Goal: Task Accomplishment & Management: Use online tool/utility

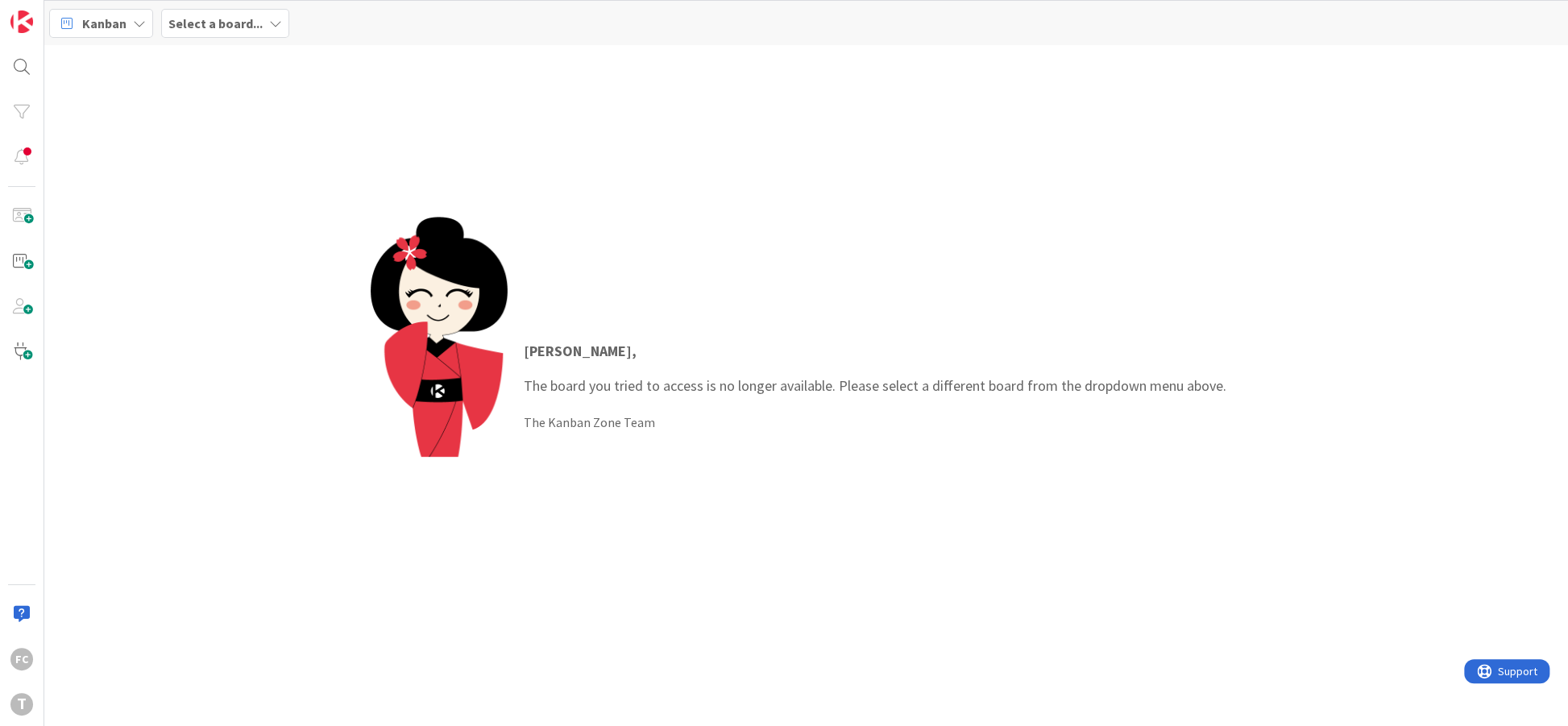
click at [218, 18] on b "Select a board..." at bounding box center [215, 24] width 94 height 16
click at [239, 162] on h4 "Development & Quality Assurance" at bounding box center [276, 160] width 194 height 16
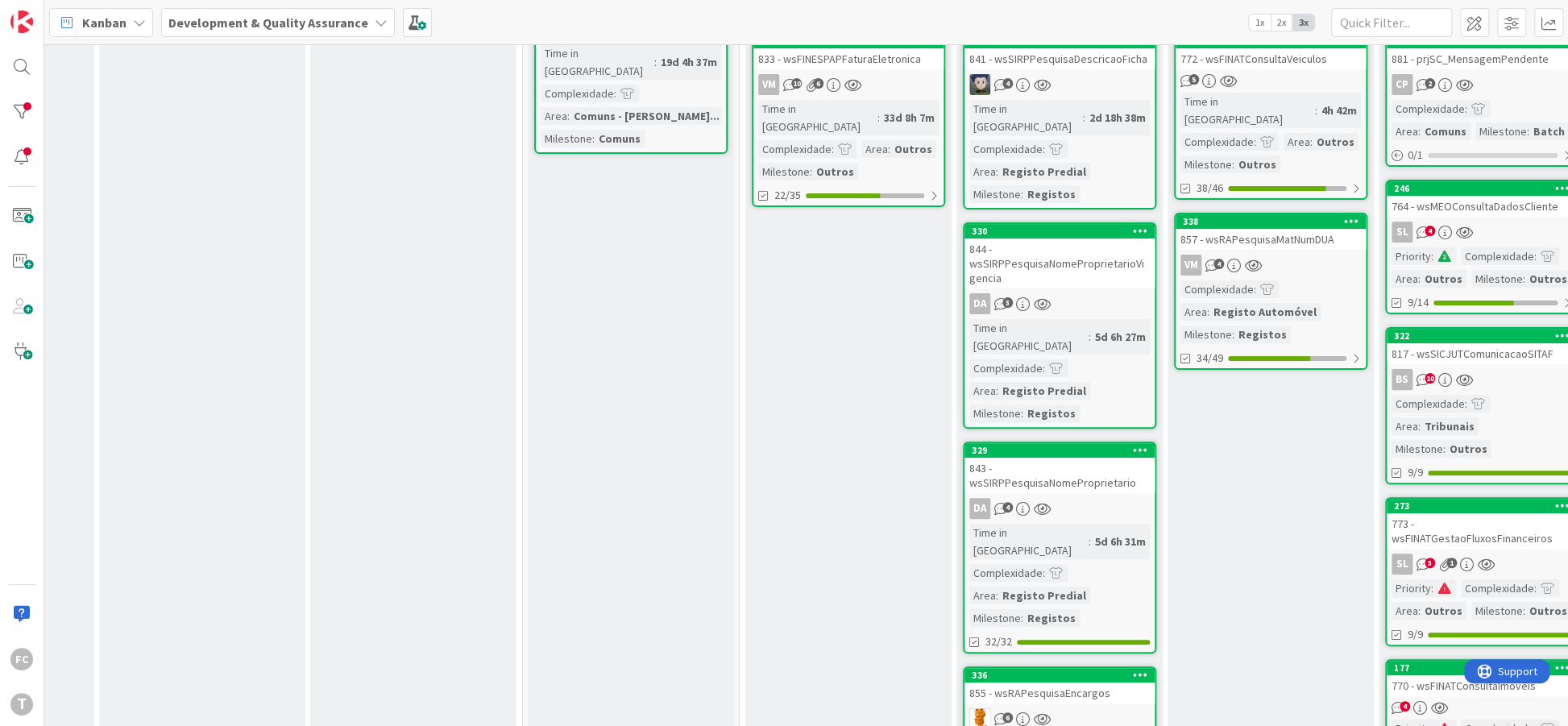
scroll to position [0, 168]
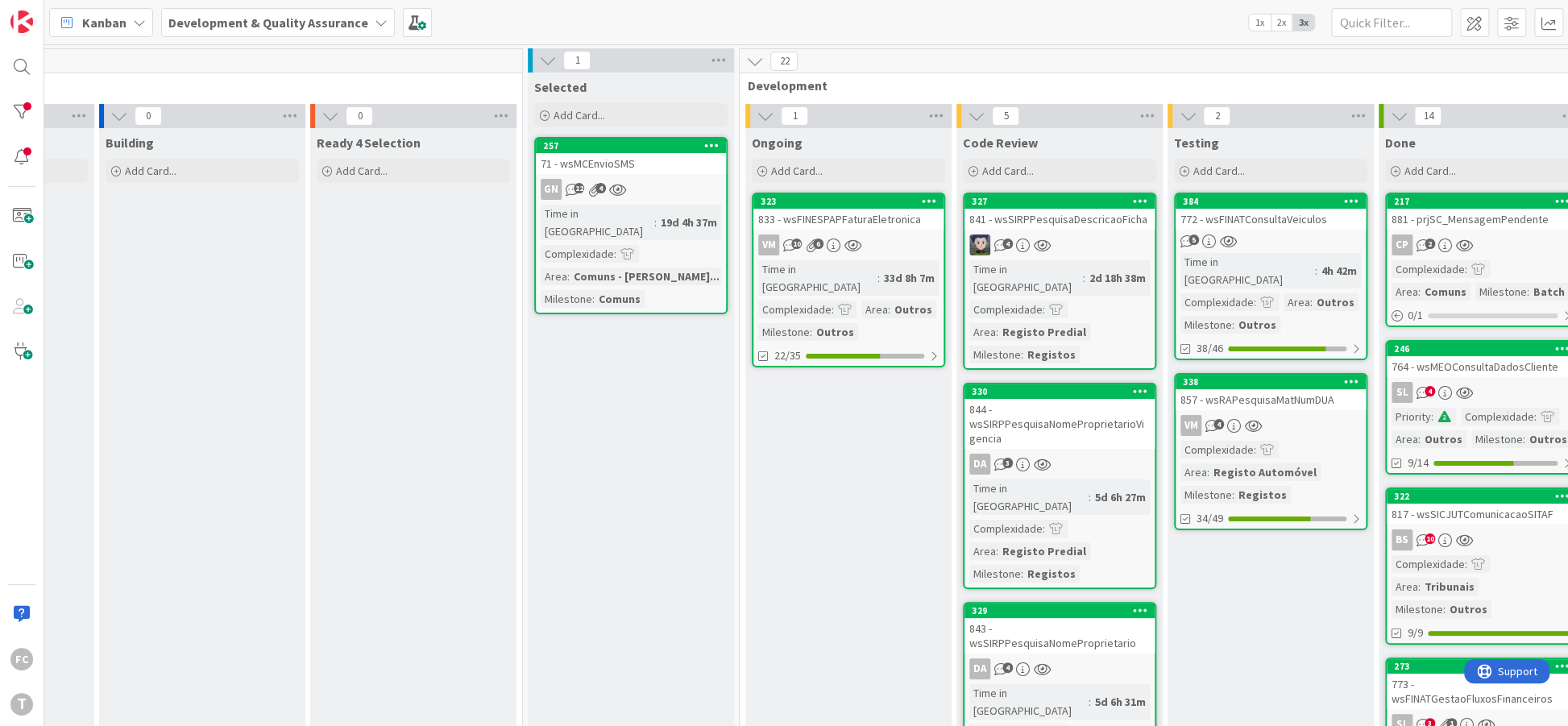
click at [330, 74] on div "0 Upstream" at bounding box center [202, 72] width 640 height 47
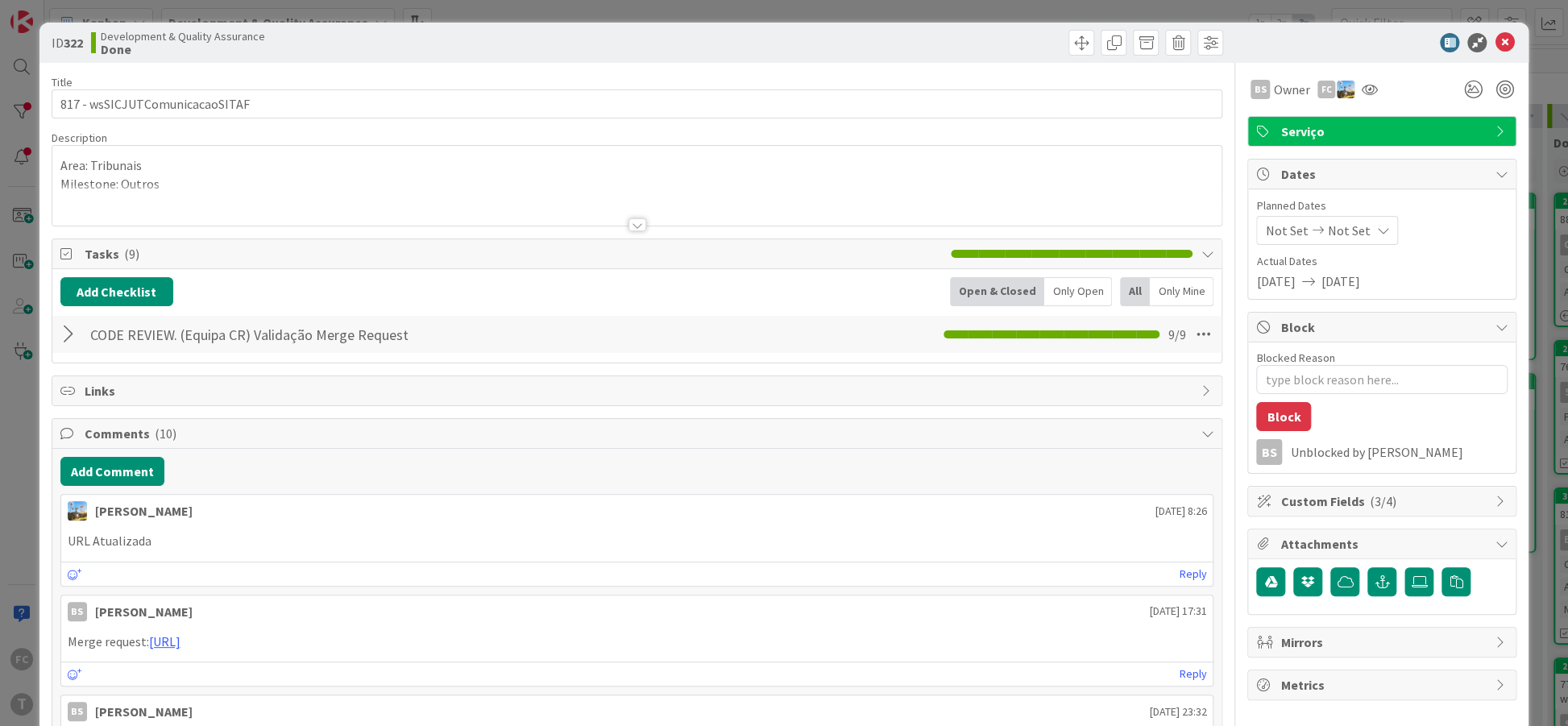
click at [70, 338] on div at bounding box center [71, 334] width 21 height 29
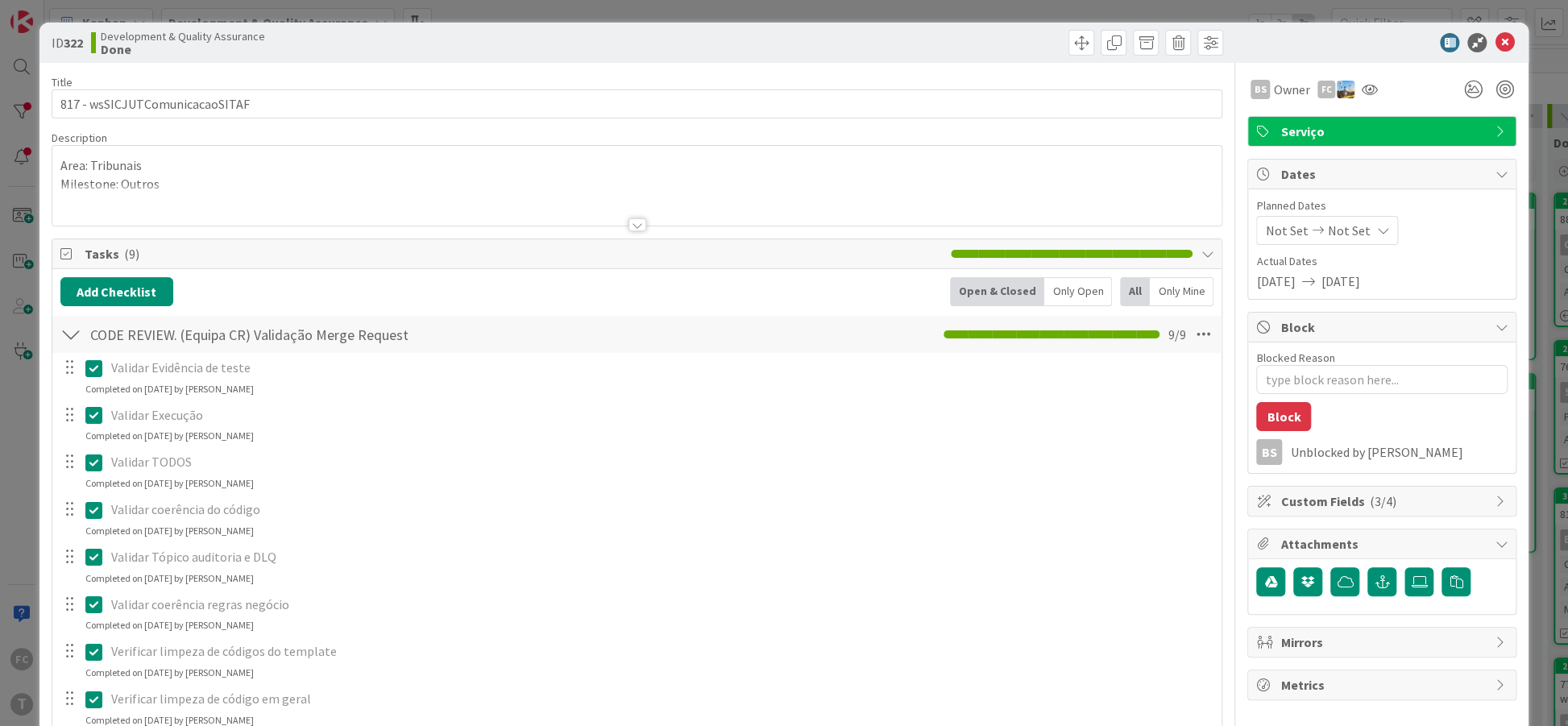
type textarea "x"
click at [70, 338] on div at bounding box center [71, 334] width 21 height 29
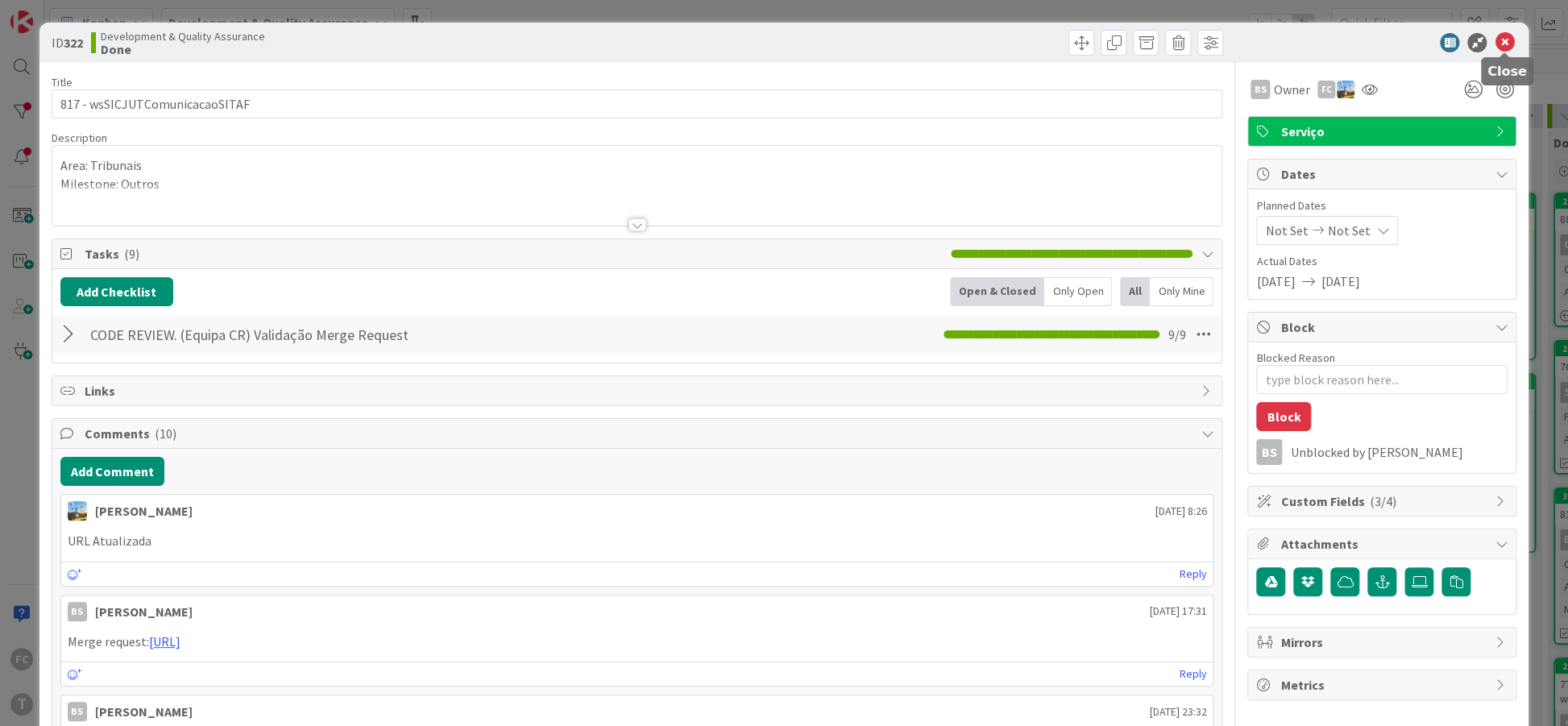
click at [1511, 34] on icon at bounding box center [1504, 43] width 20 height 20
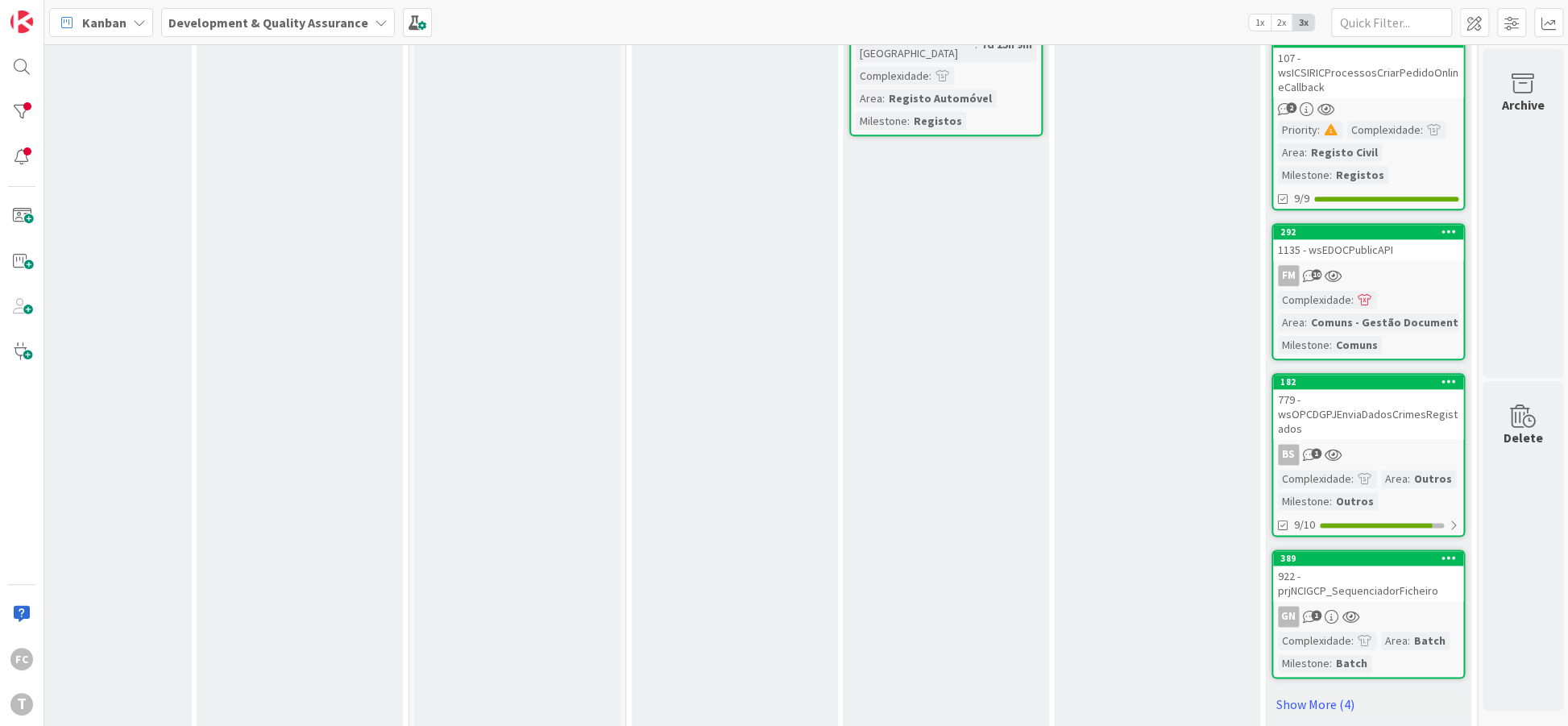
scroll to position [1096, 282]
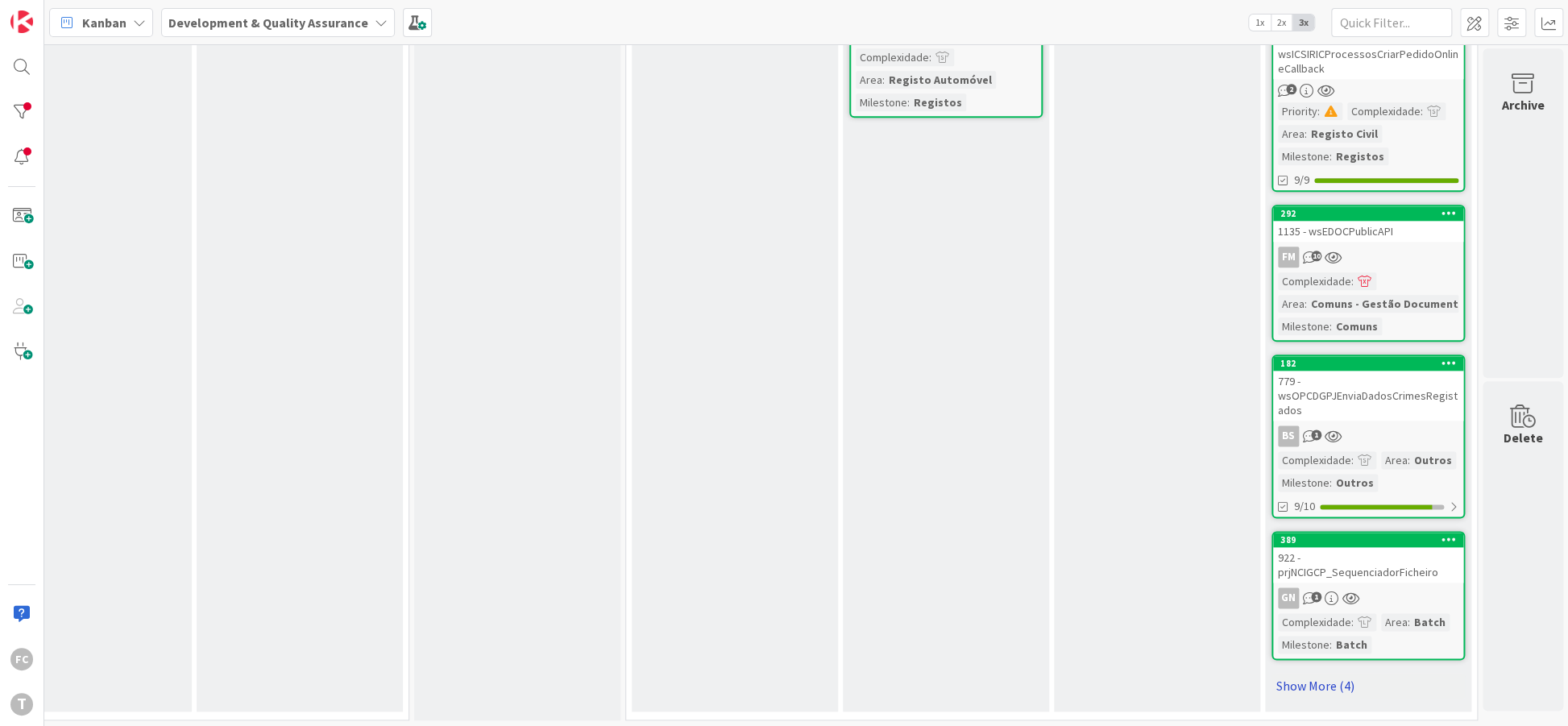
click at [1283, 680] on link "Show More (4)" at bounding box center [1368, 686] width 193 height 26
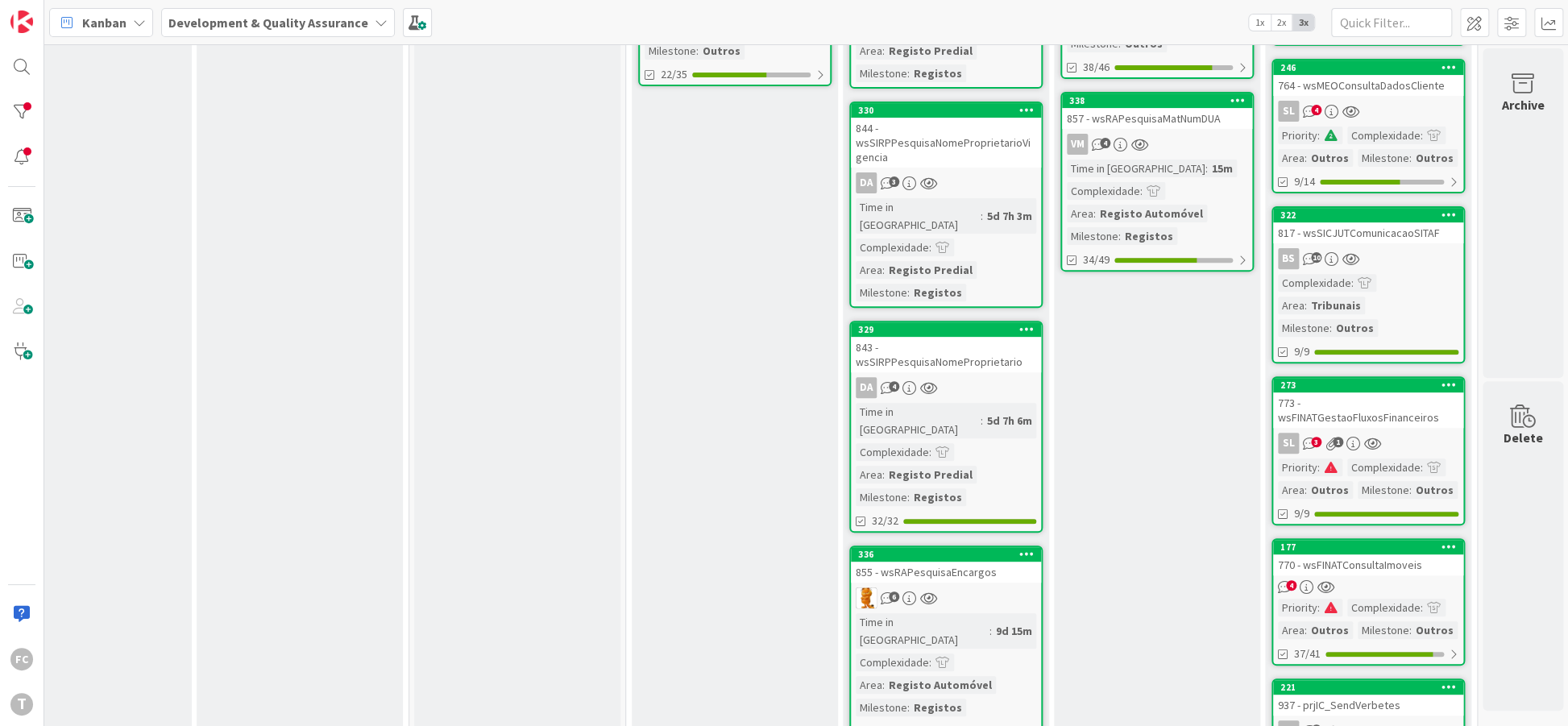
scroll to position [302, 282]
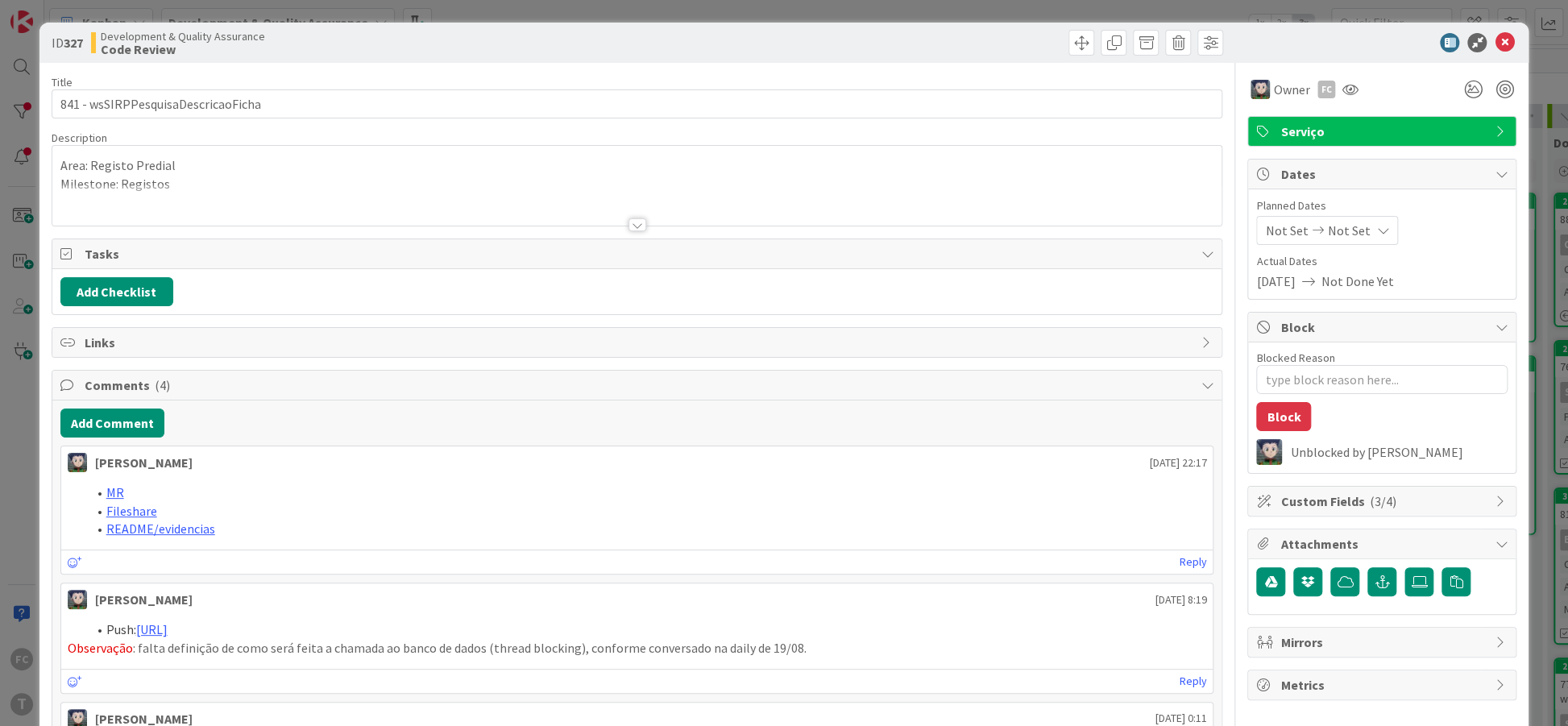
type textarea "x"
click at [1502, 43] on icon at bounding box center [1504, 43] width 20 height 20
type textarea "x"
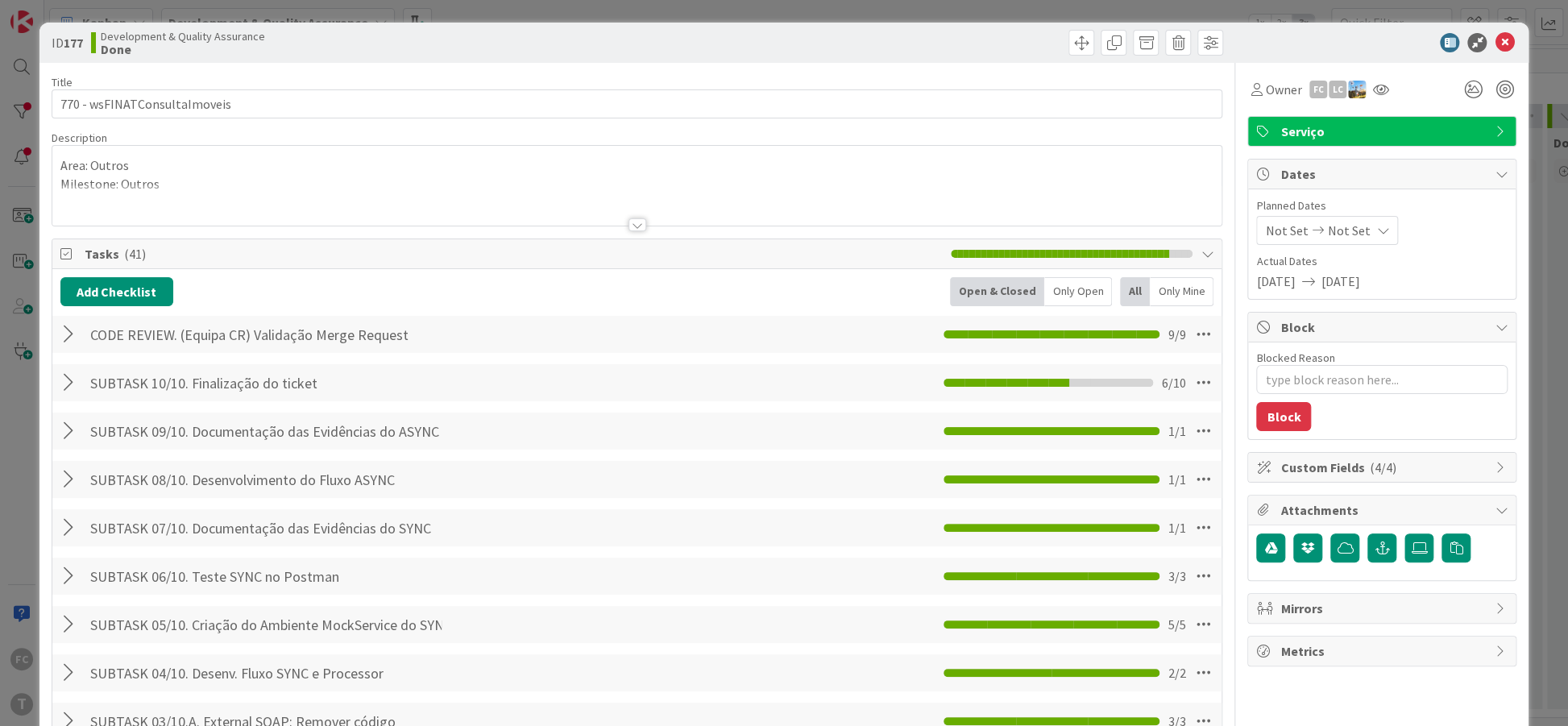
type textarea "x"
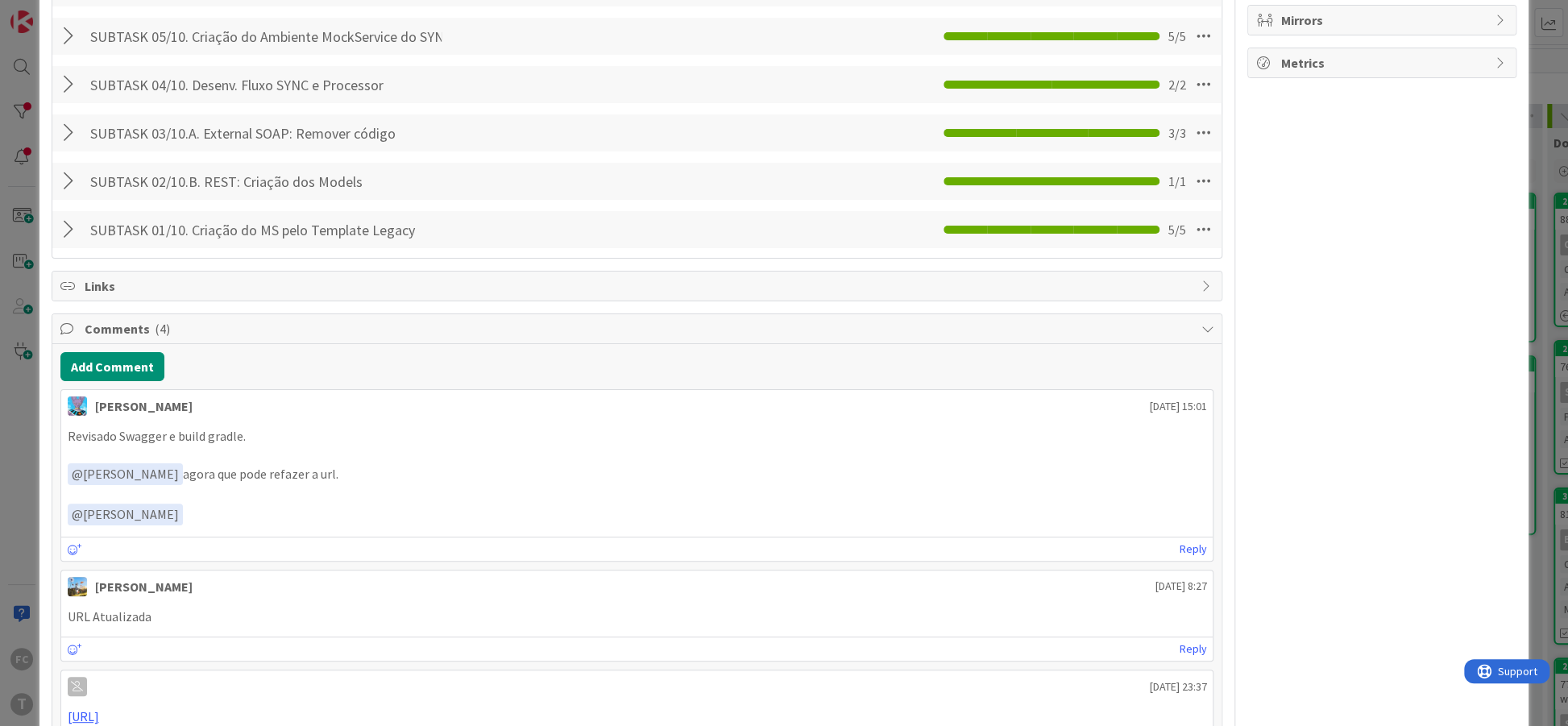
scroll to position [685, 0]
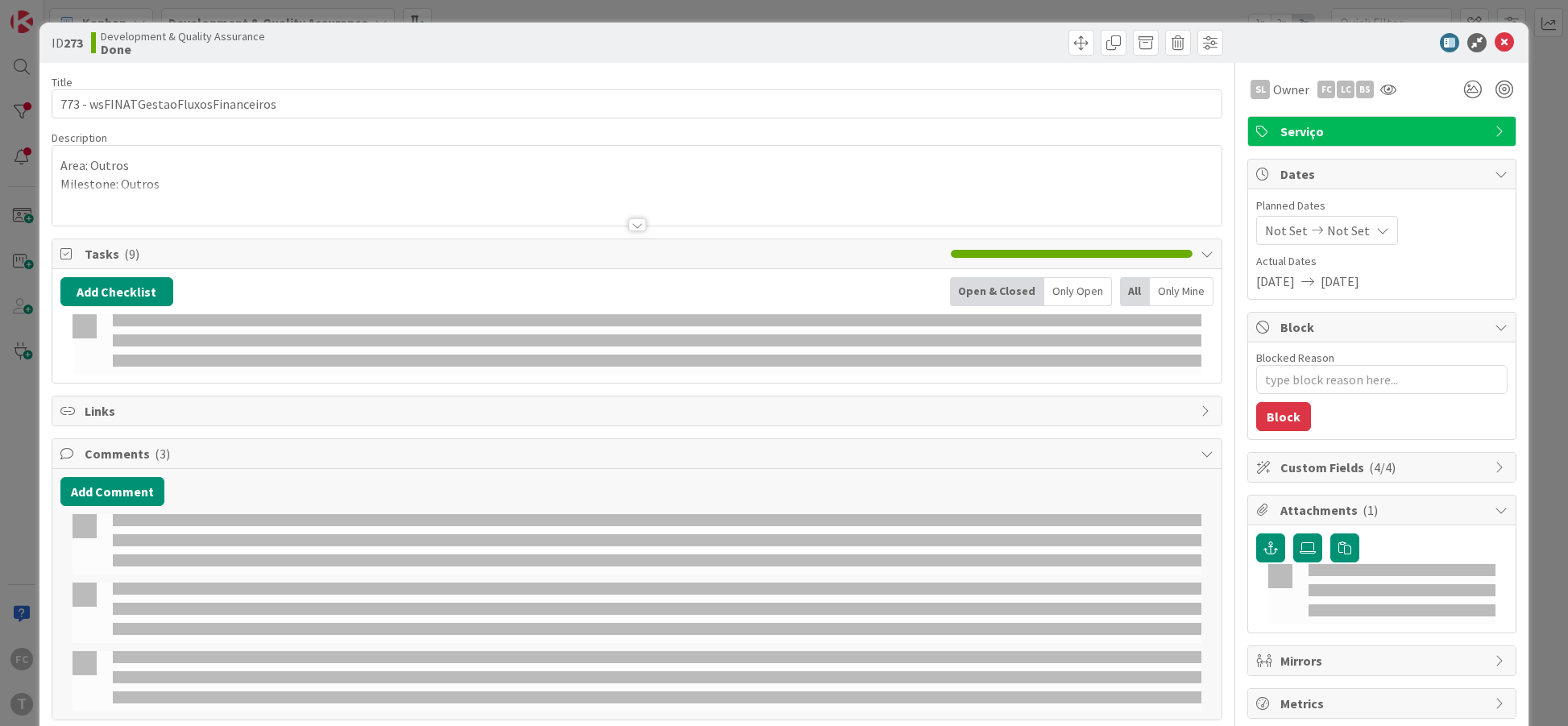
type textarea "x"
select select "java"
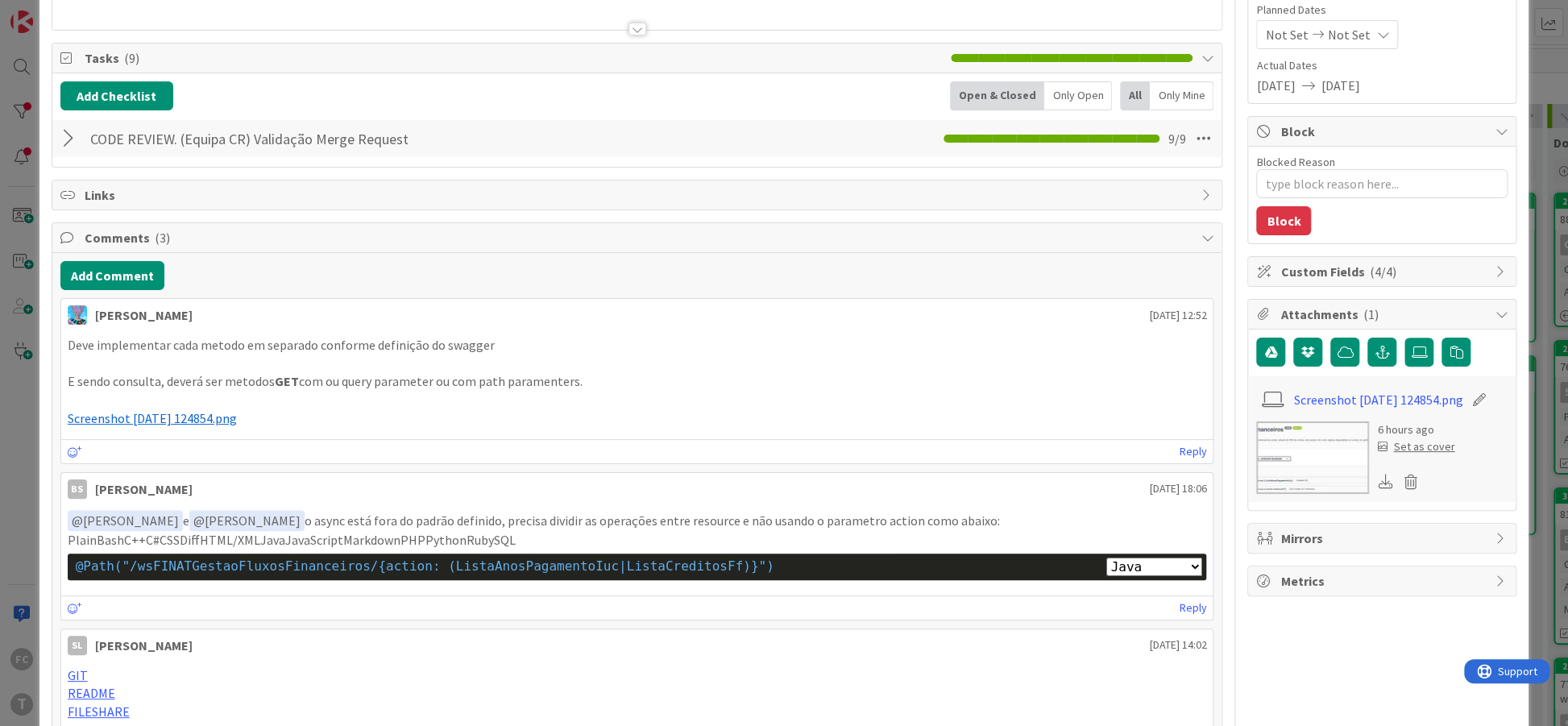
scroll to position [195, 0]
click at [175, 416] on span "Screenshot 2025-08-27 124854.png" at bounding box center [152, 418] width 169 height 16
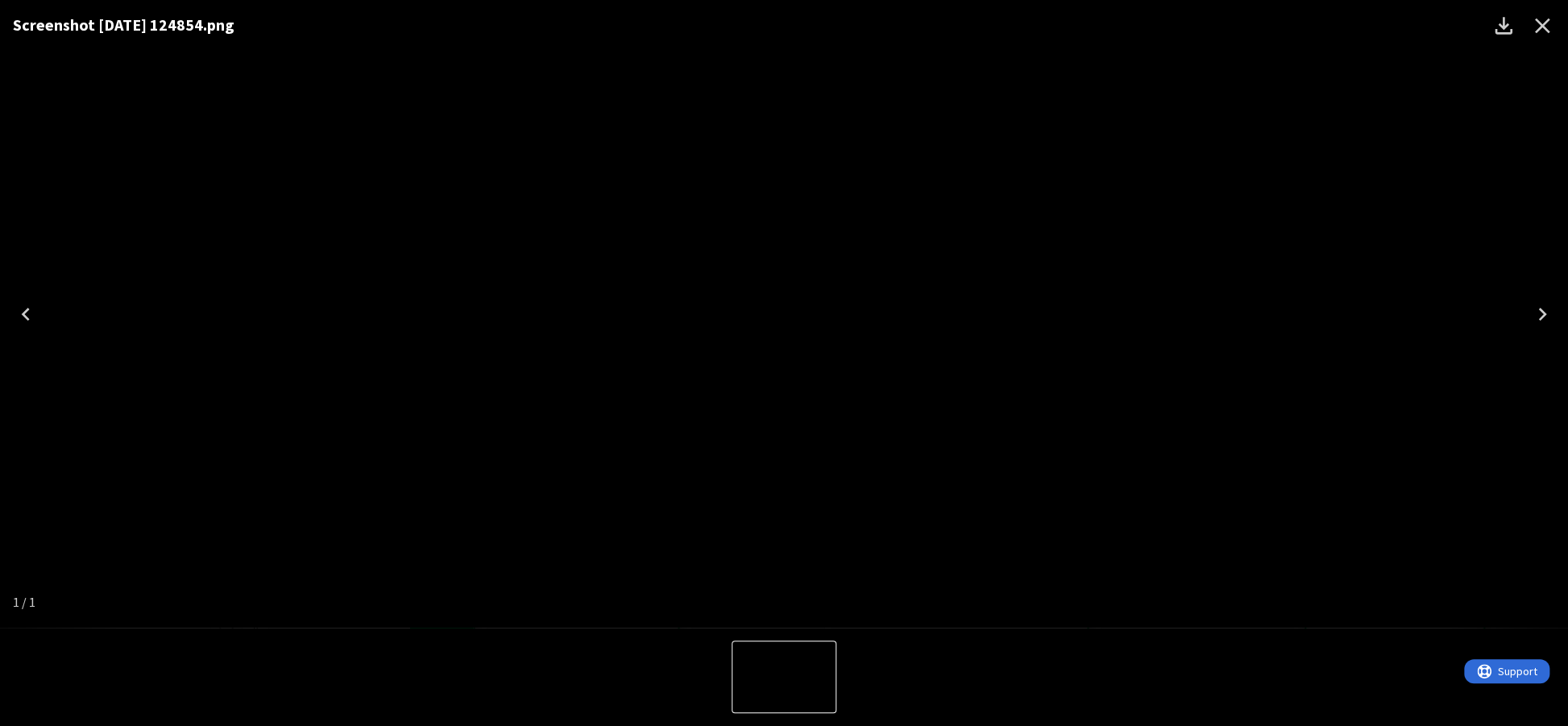
click at [154, 96] on div "Screenshot 2025-08-27 124854.png" at bounding box center [784, 313] width 1568 height 627
click at [1535, 34] on icon "Close" at bounding box center [1543, 26] width 26 height 26
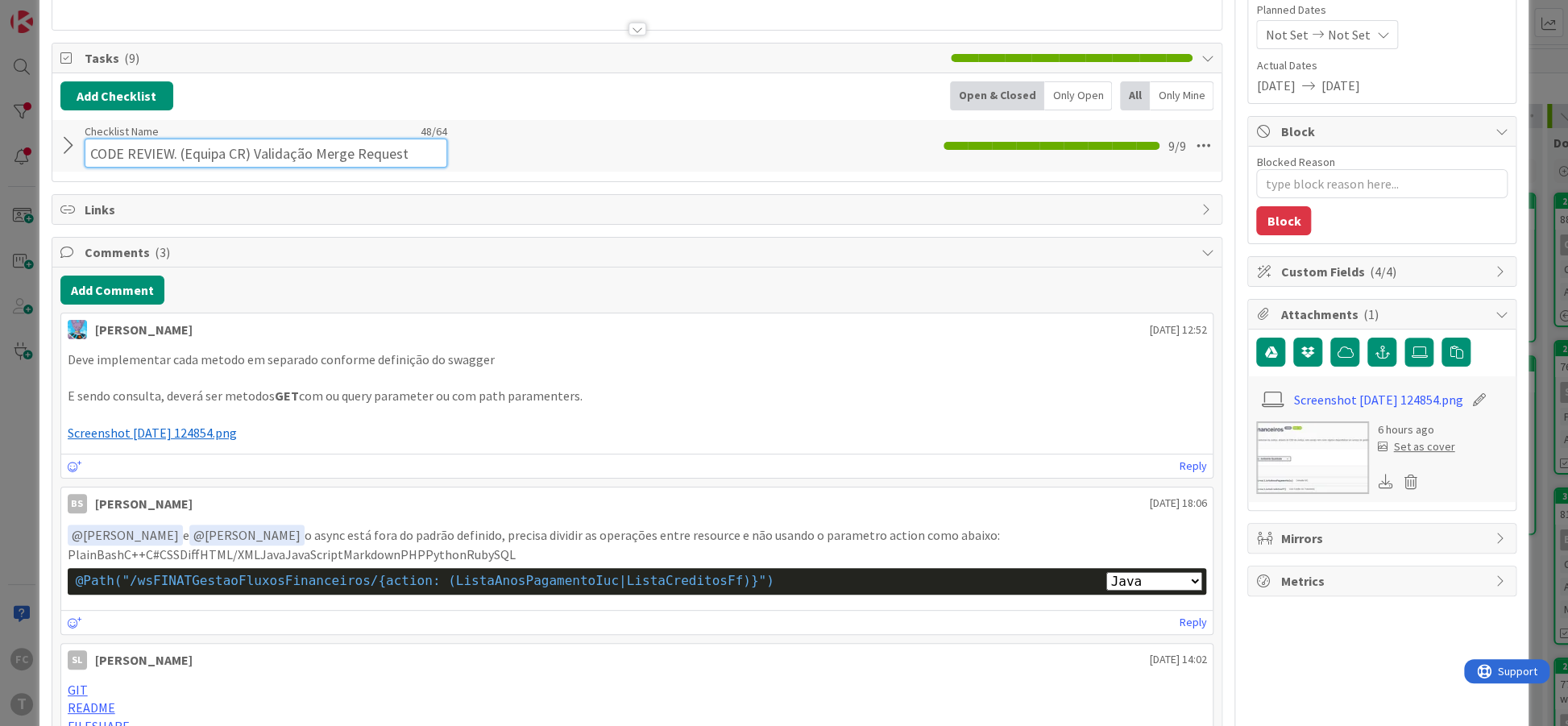
click at [281, 140] on input "CODE REVIEW. (Equipa CR) Validação Merge Request" at bounding box center [265, 152] width 362 height 29
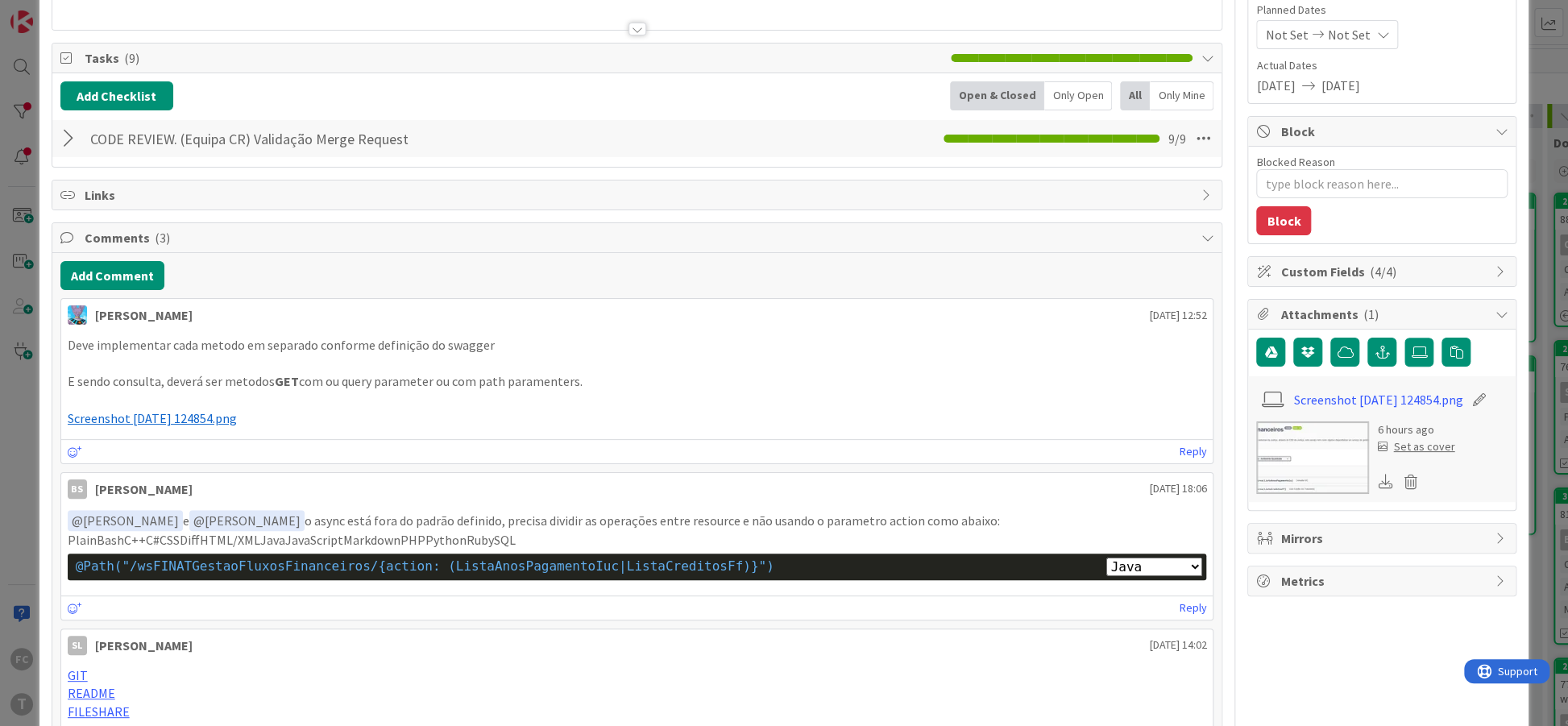
click at [78, 146] on div at bounding box center [71, 138] width 21 height 29
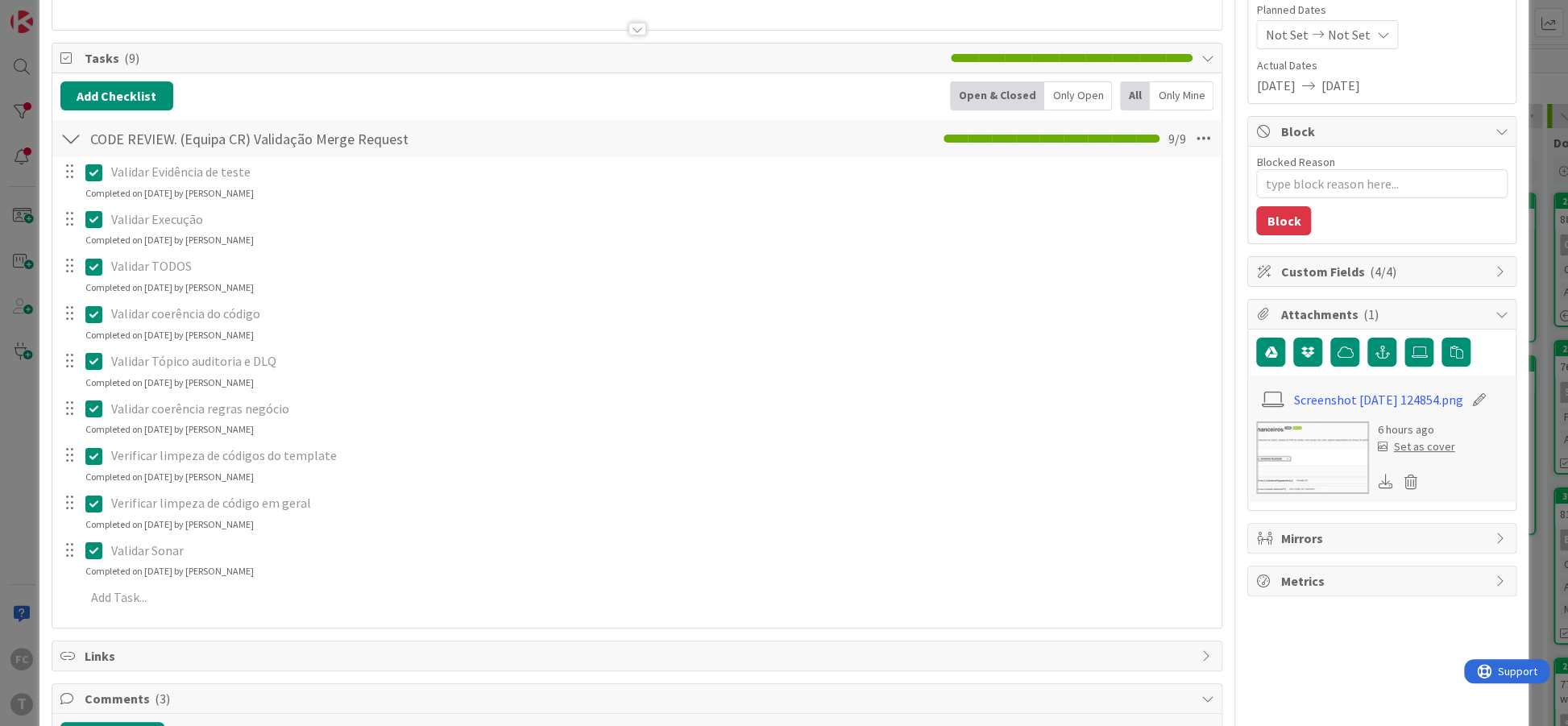
type textarea "x"
click at [72, 142] on div at bounding box center [71, 138] width 21 height 29
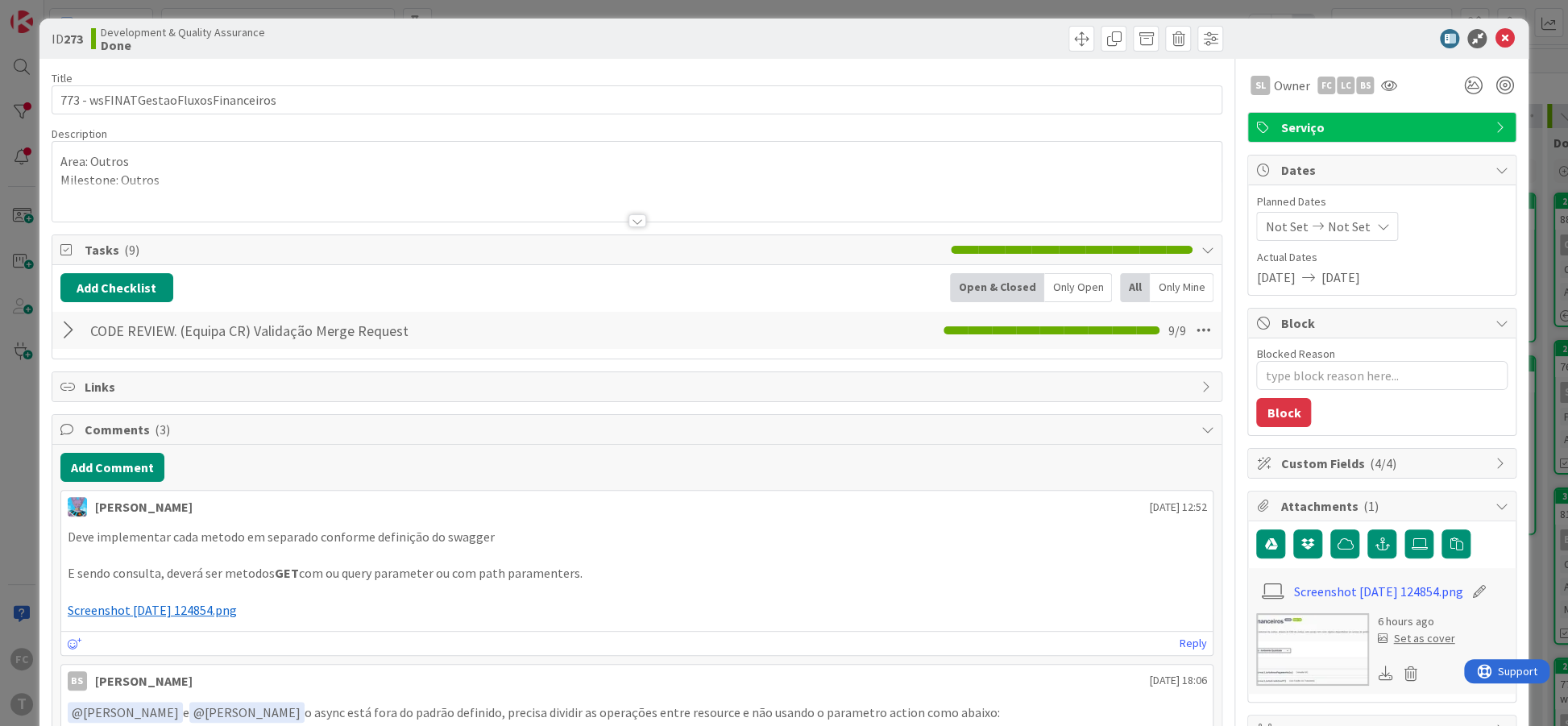
scroll to position [0, 0]
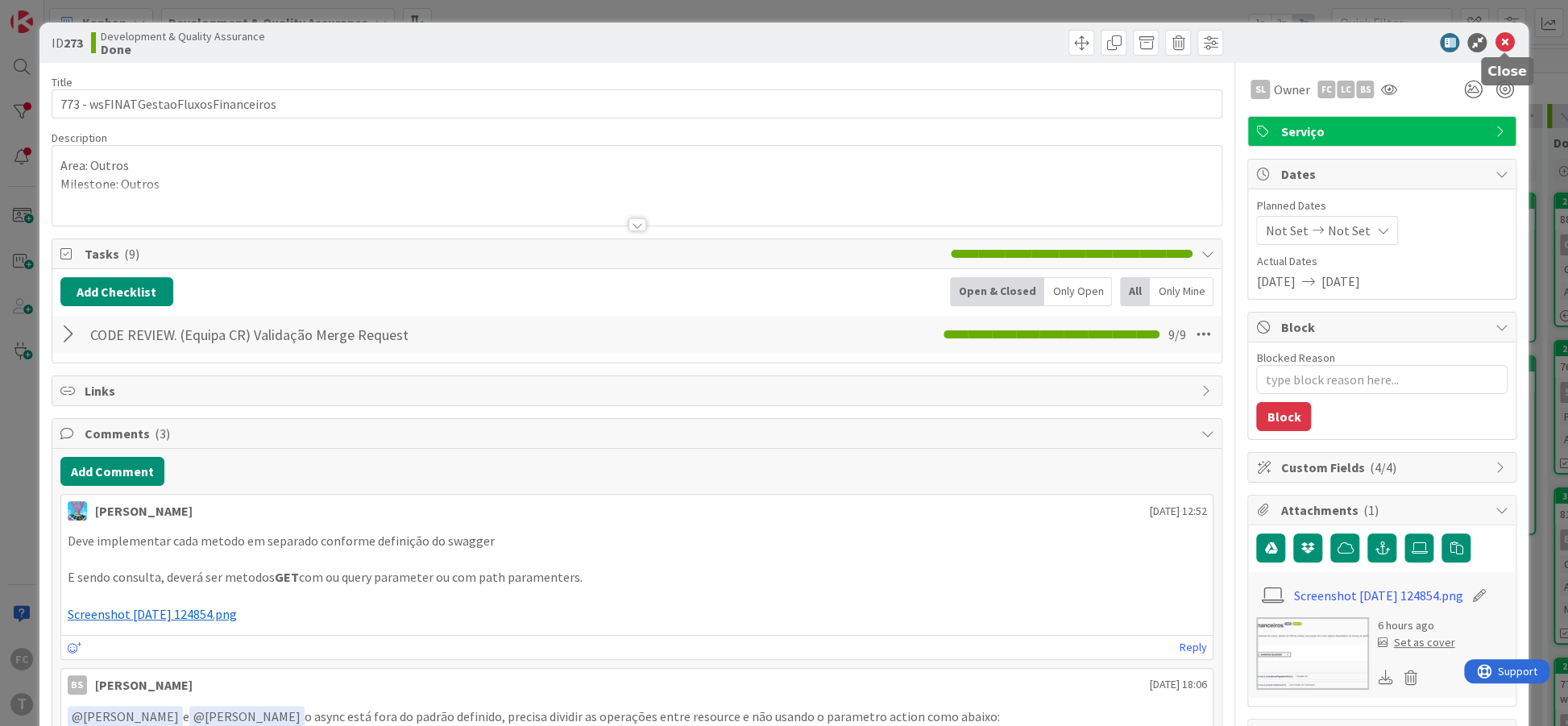
click at [1508, 49] on icon at bounding box center [1504, 43] width 20 height 20
